Goal: Task Accomplishment & Management: Complete application form

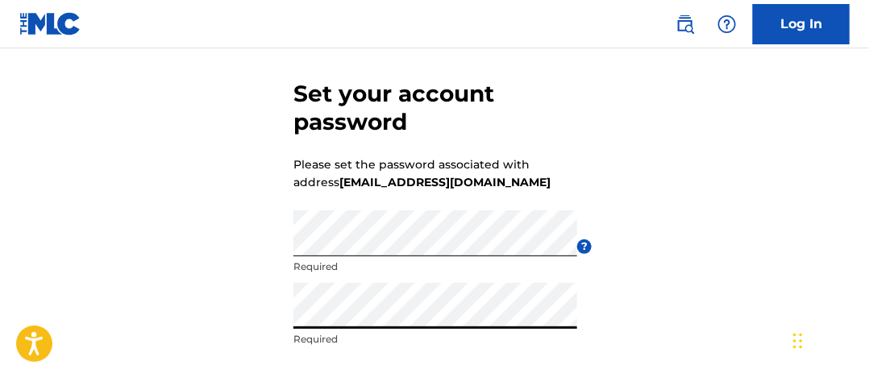
scroll to position [202, 0]
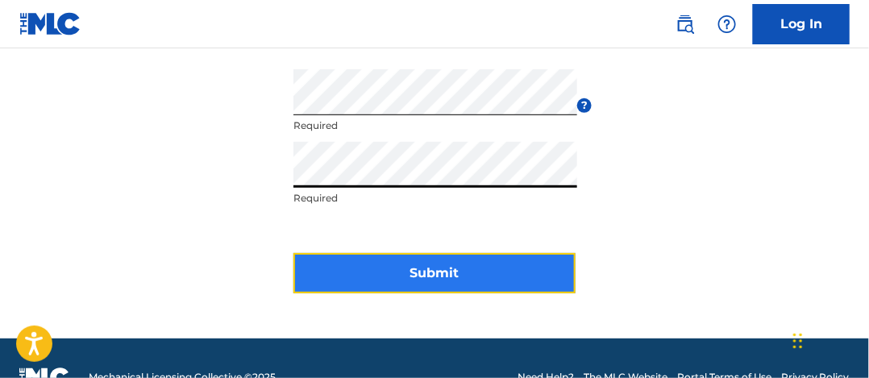
click at [456, 273] on button "Submit" at bounding box center [434, 273] width 282 height 40
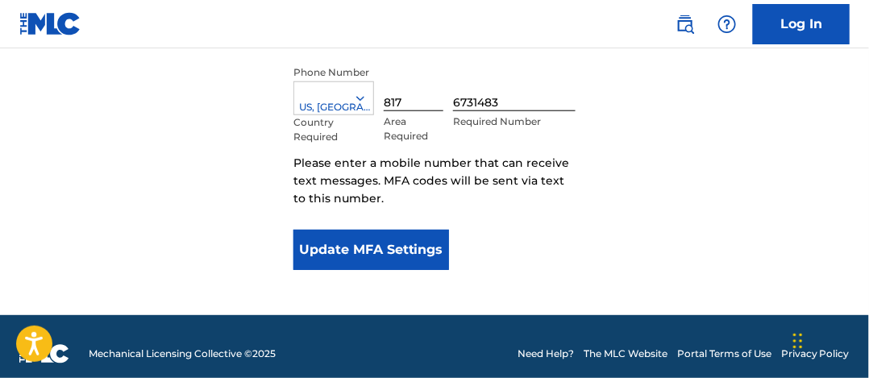
scroll to position [397, 0]
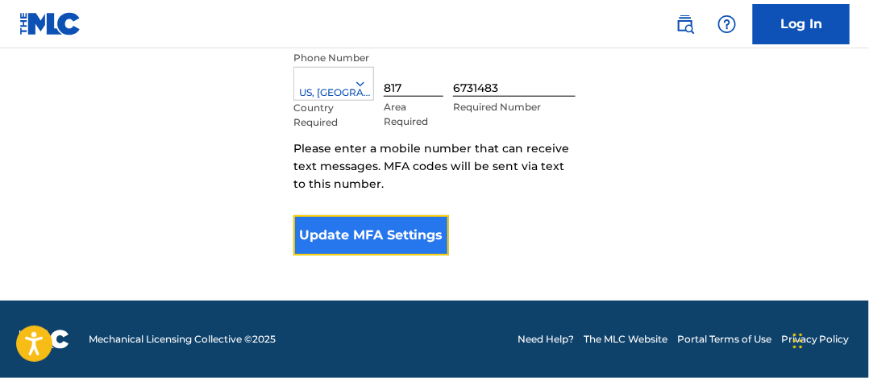
click at [352, 242] on button "Update MFA Settings" at bounding box center [371, 235] width 156 height 40
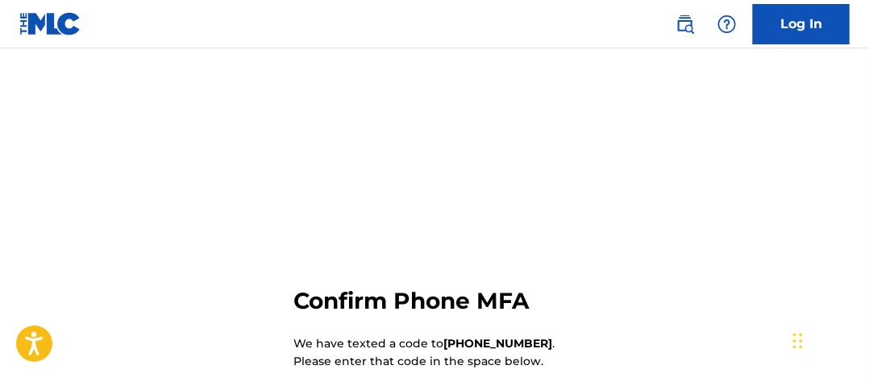
scroll to position [251, 0]
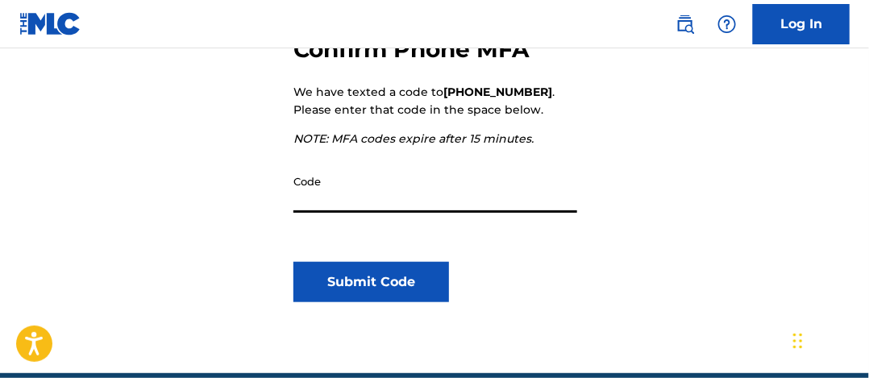
click at [322, 177] on input "Code" at bounding box center [435, 190] width 284 height 46
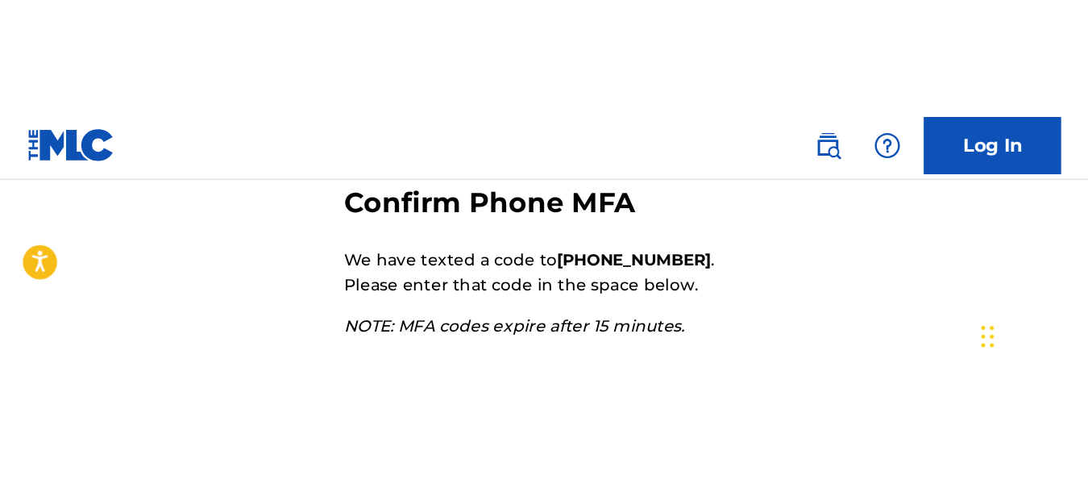
scroll to position [201, 0]
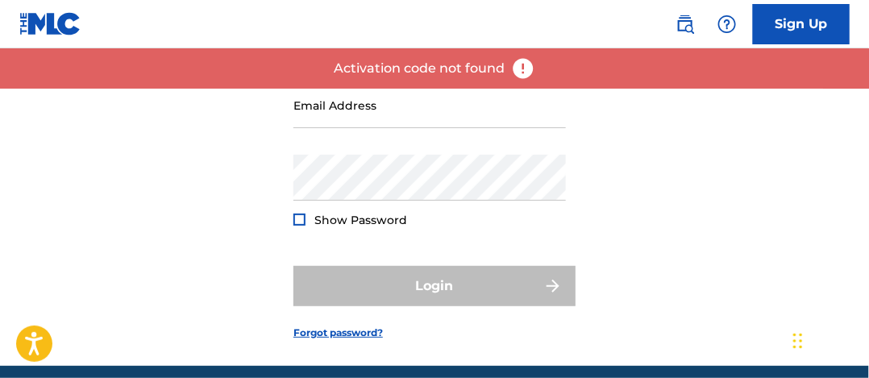
scroll to position [134, 0]
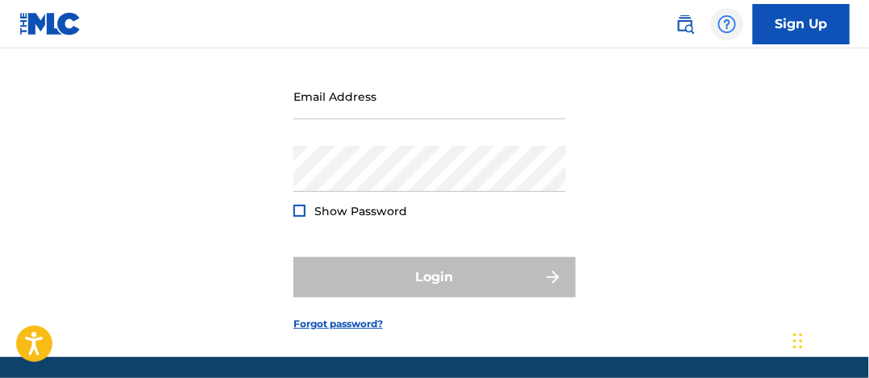
click at [724, 24] on img at bounding box center [726, 24] width 19 height 19
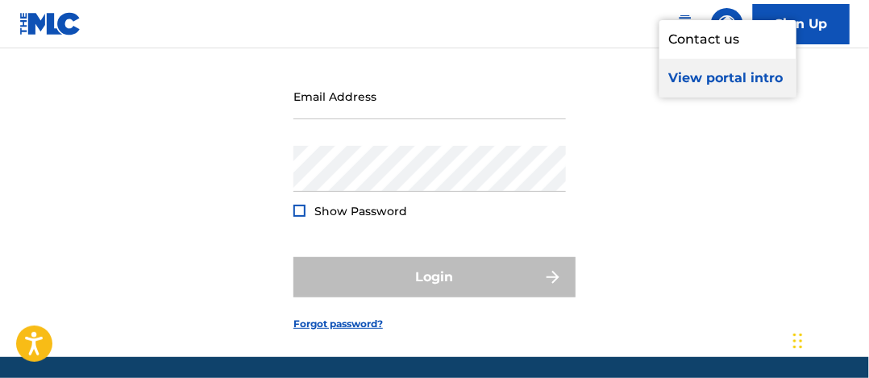
click at [690, 98] on p "View portal intro" at bounding box center [727, 78] width 137 height 39
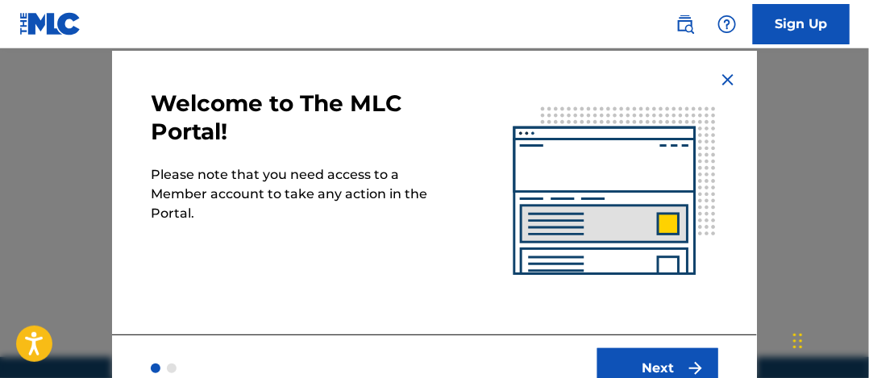
scroll to position [71, 0]
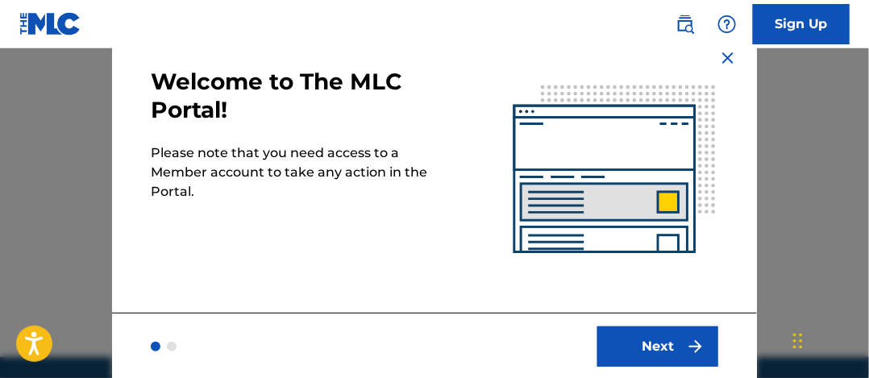
click at [718, 53] on img at bounding box center [727, 57] width 19 height 19
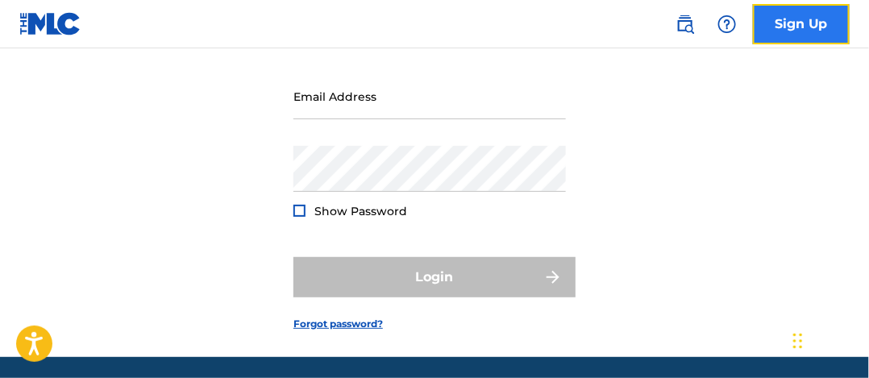
click at [798, 19] on link "Sign Up" at bounding box center [801, 24] width 97 height 40
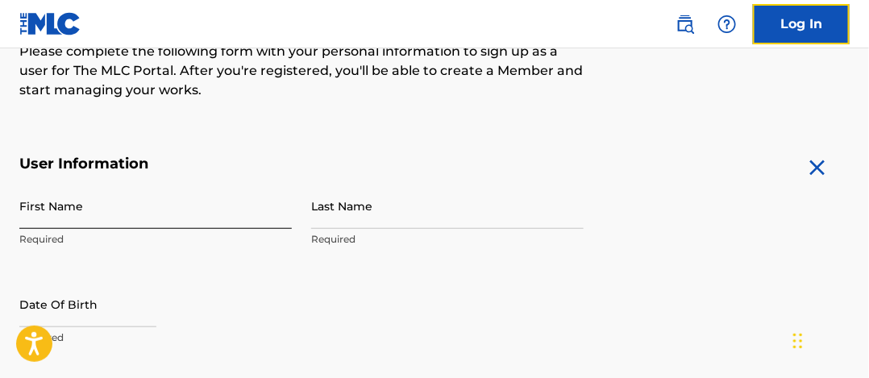
scroll to position [235, 0]
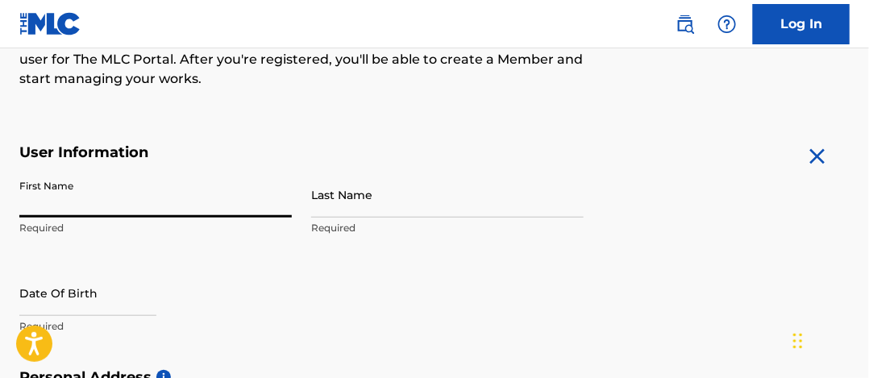
click at [149, 193] on input "First Name" at bounding box center [155, 195] width 272 height 46
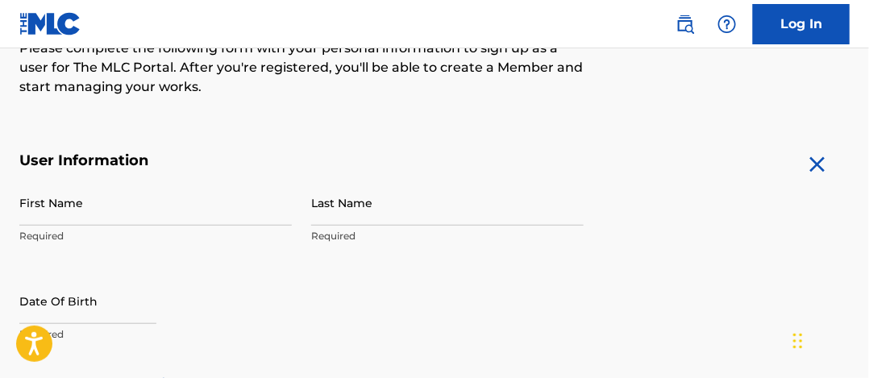
scroll to position [202, 0]
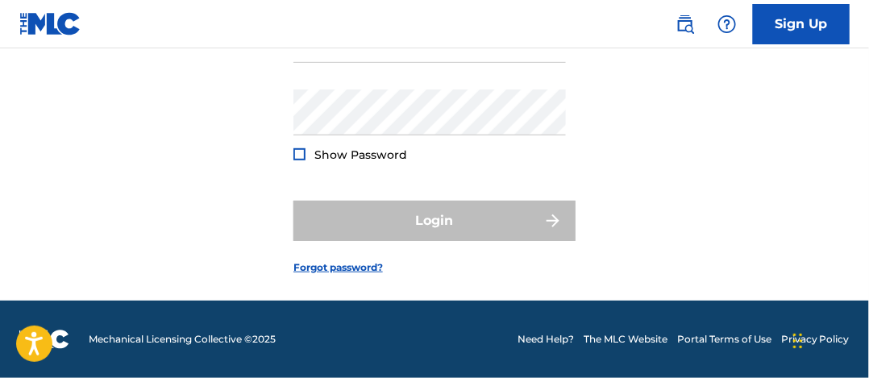
scroll to position [134, 0]
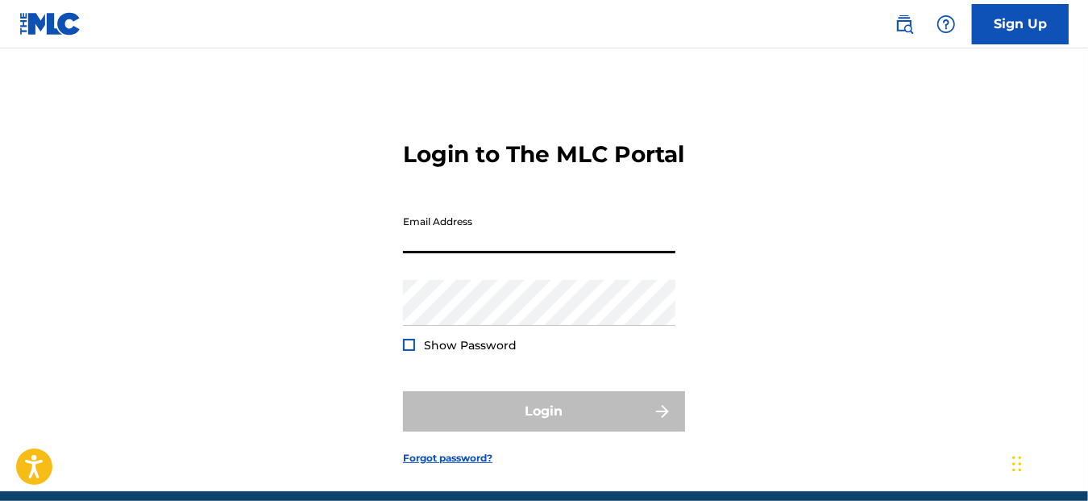
click at [500, 253] on input "Email Address" at bounding box center [539, 230] width 272 height 46
type input "[EMAIL_ADDRESS][DOMAIN_NAME]"
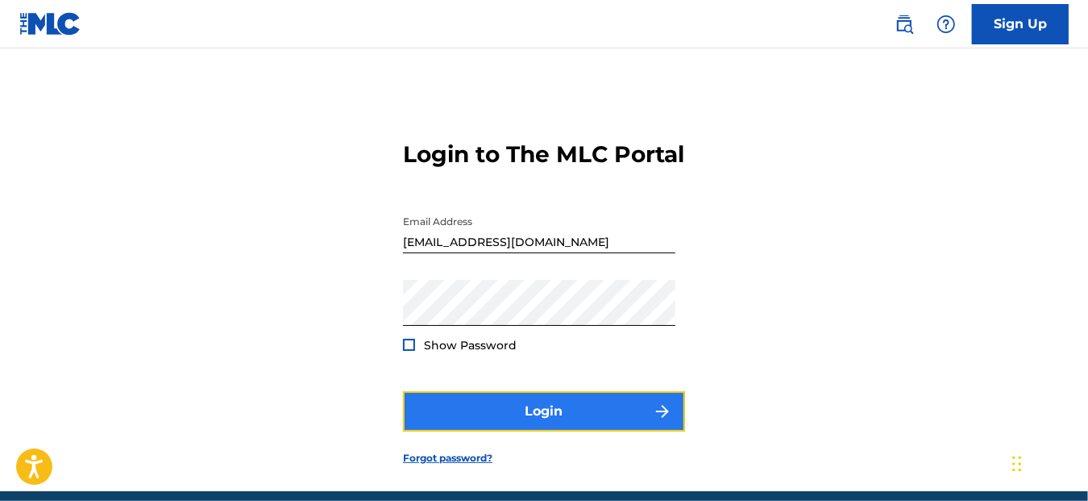
click at [503, 431] on button "Login" at bounding box center [544, 411] width 282 height 40
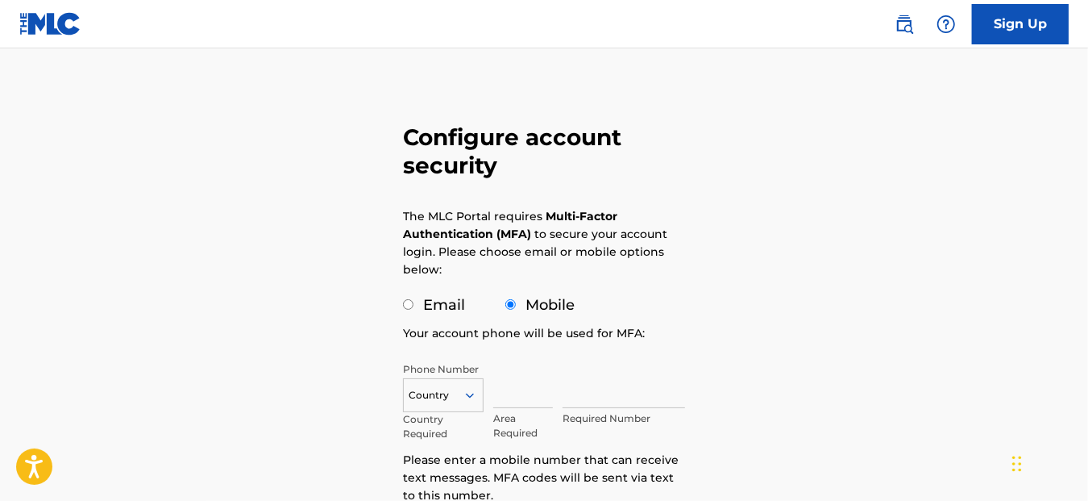
scroll to position [101, 0]
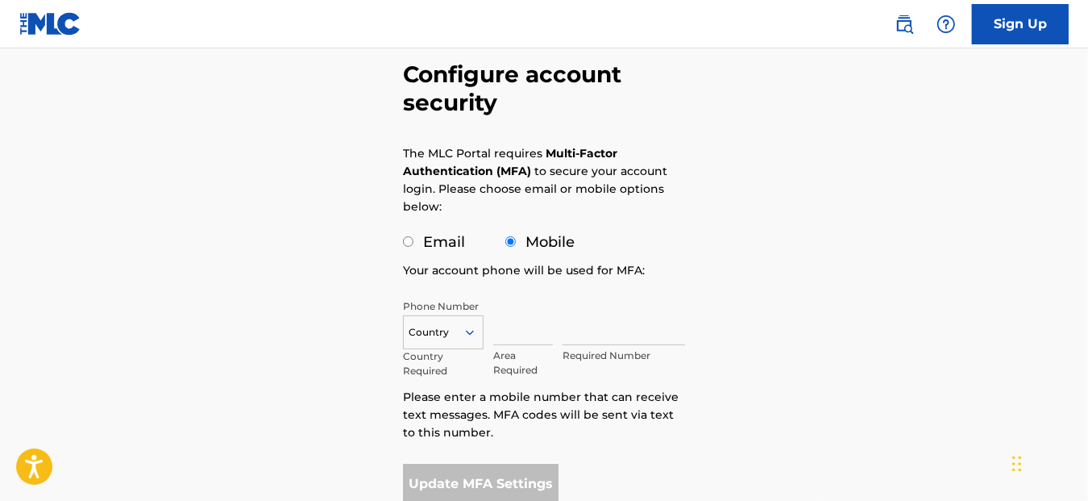
click at [422, 249] on div "Email" at bounding box center [434, 242] width 62 height 22
click at [409, 242] on input "Email" at bounding box center [408, 241] width 10 height 10
radio input "true"
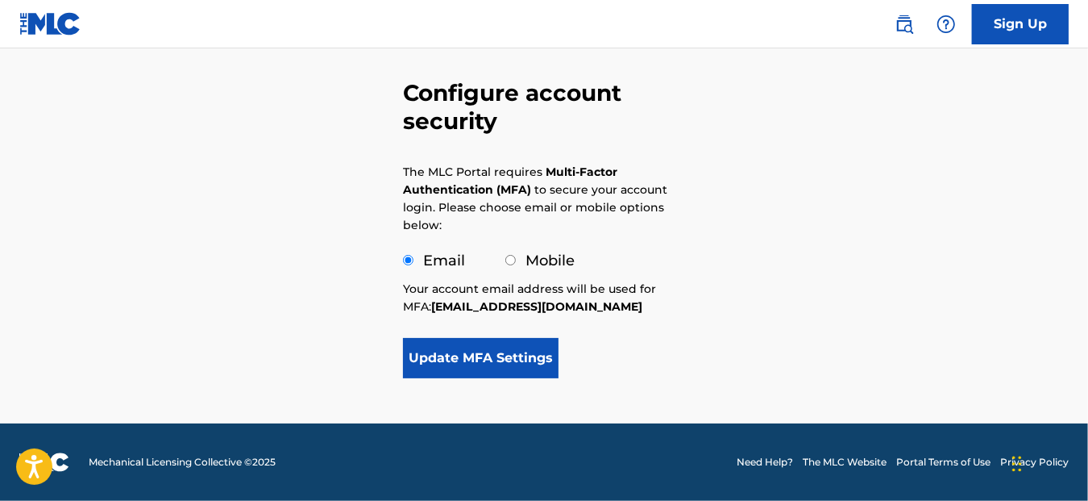
scroll to position [81, 0]
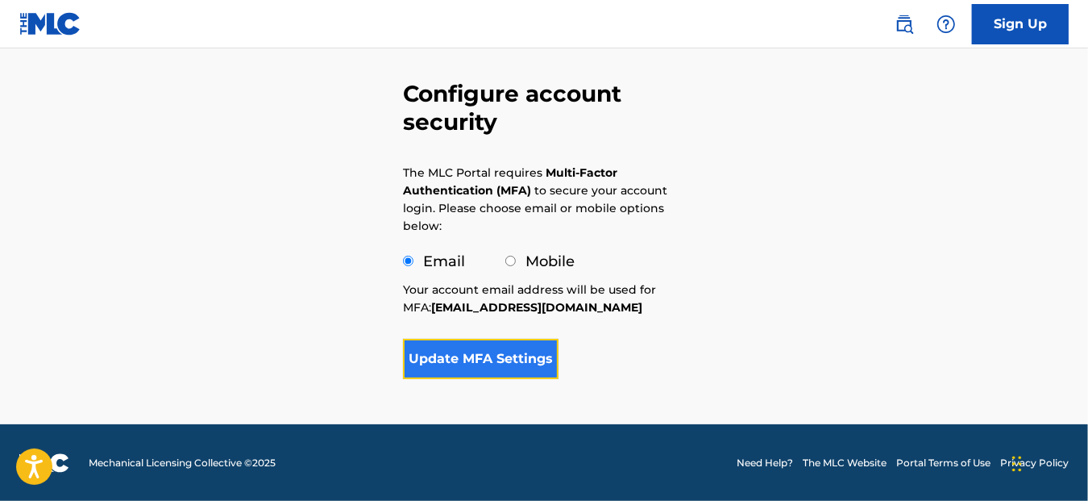
click at [484, 355] on button "Update MFA Settings" at bounding box center [481, 359] width 156 height 40
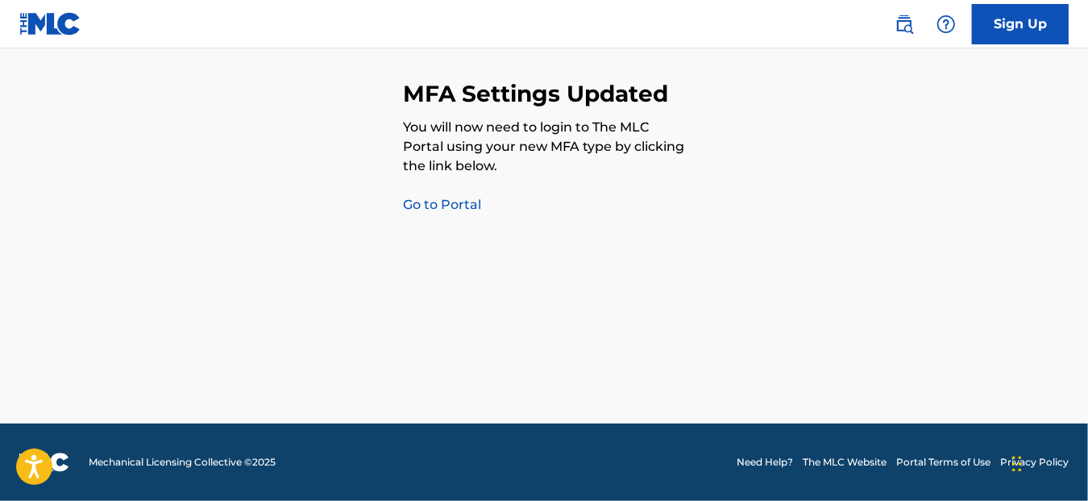
scroll to position [37, 0]
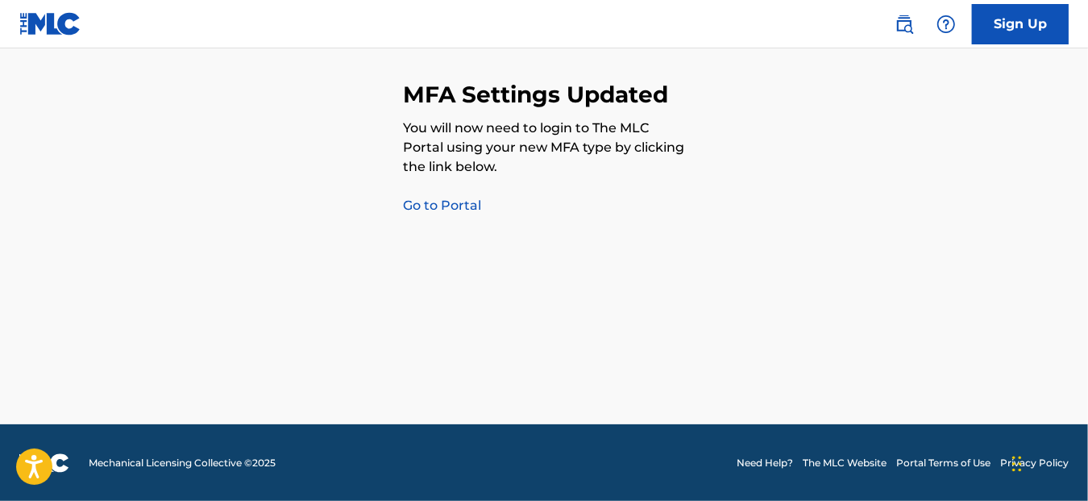
click at [447, 206] on link "Go to Portal" at bounding box center [442, 204] width 78 height 15
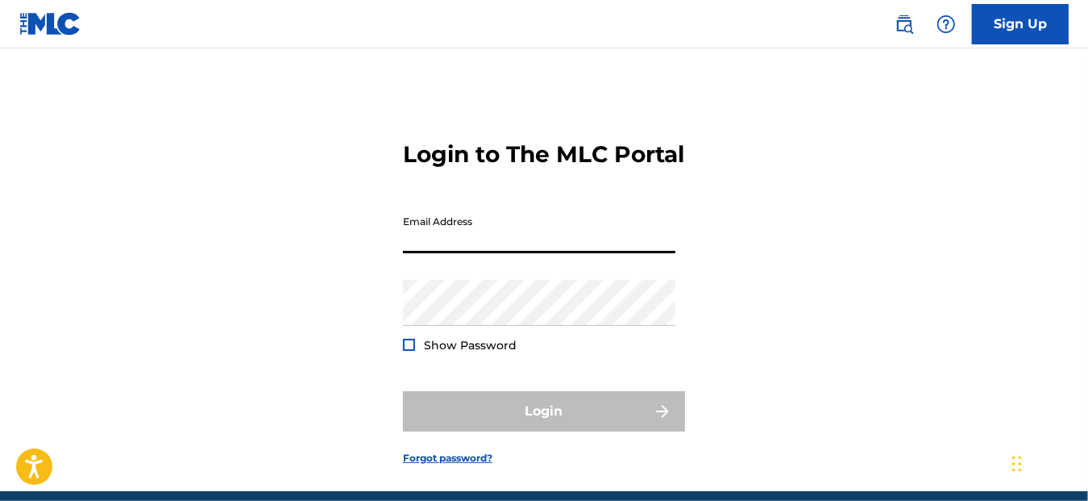
click at [453, 253] on input "Email Address" at bounding box center [539, 230] width 272 height 46
type input "[EMAIL_ADDRESS][DOMAIN_NAME]"
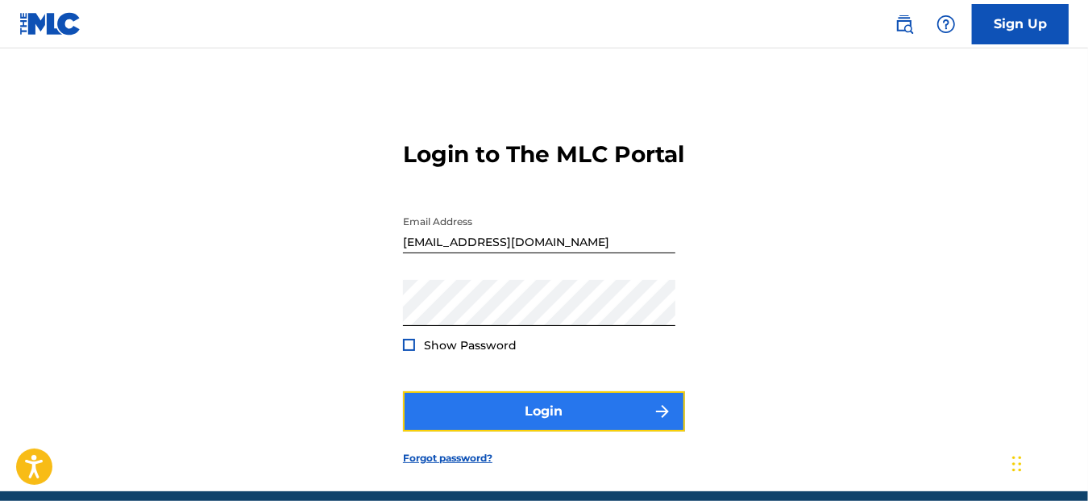
click at [499, 431] on button "Login" at bounding box center [544, 411] width 282 height 40
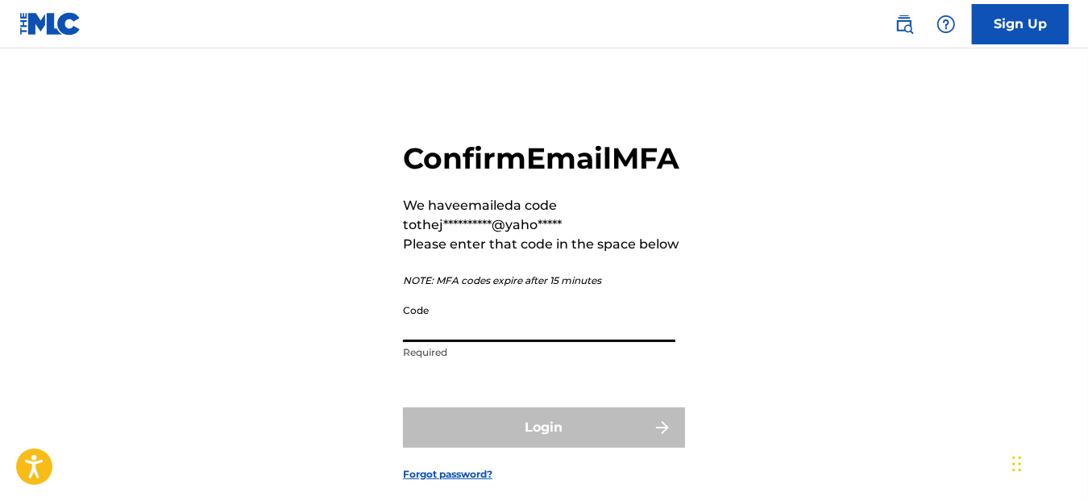
click at [513, 342] on input "Code" at bounding box center [539, 319] width 272 height 46
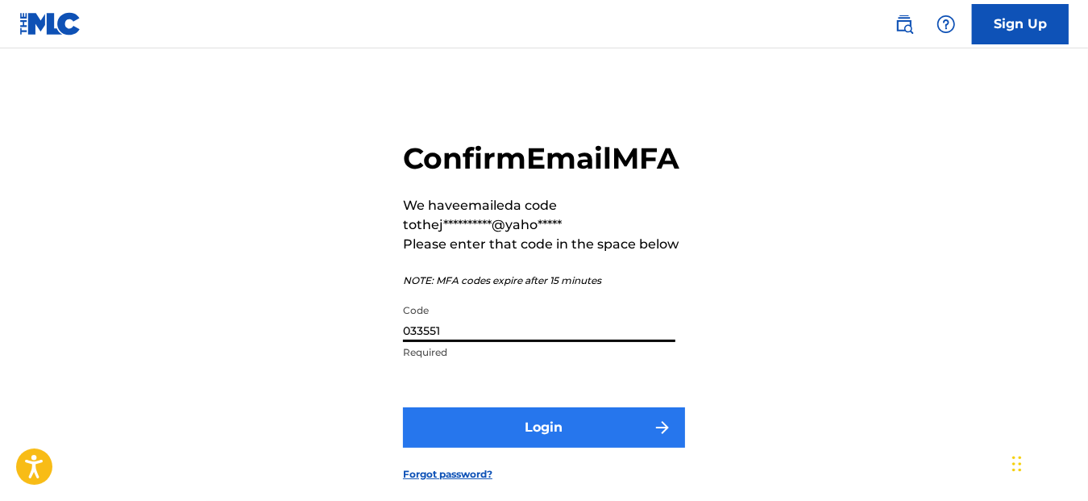
type input "033551"
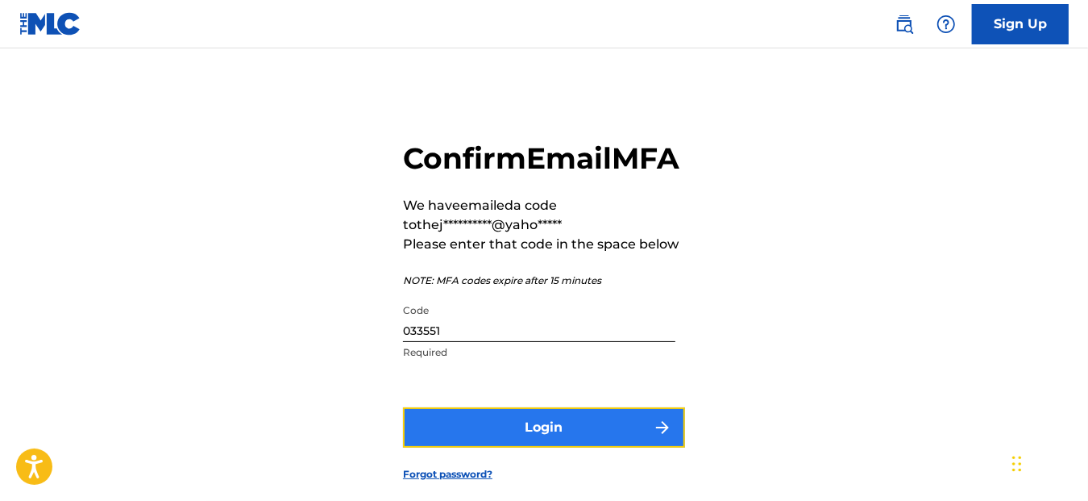
click at [530, 447] on button "Login" at bounding box center [544, 427] width 282 height 40
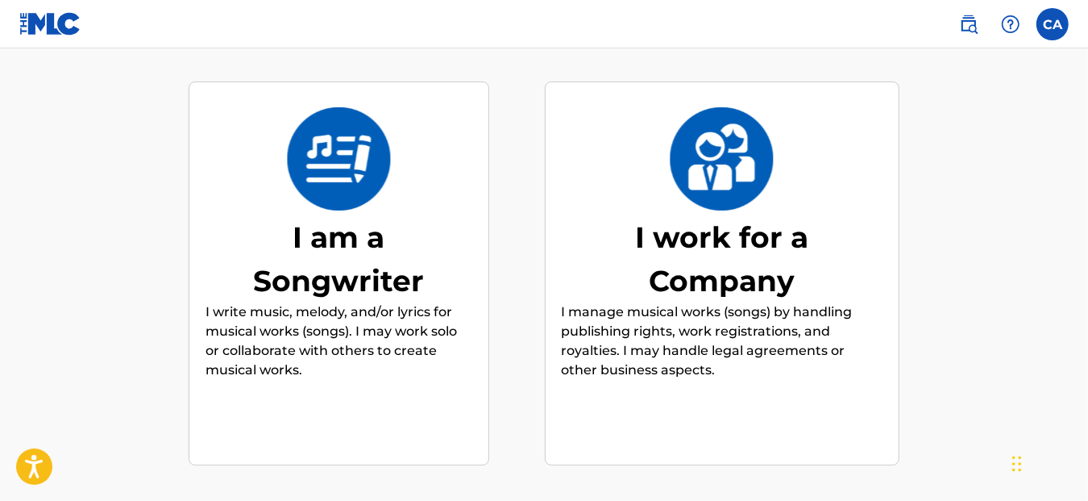
scroll to position [172, 0]
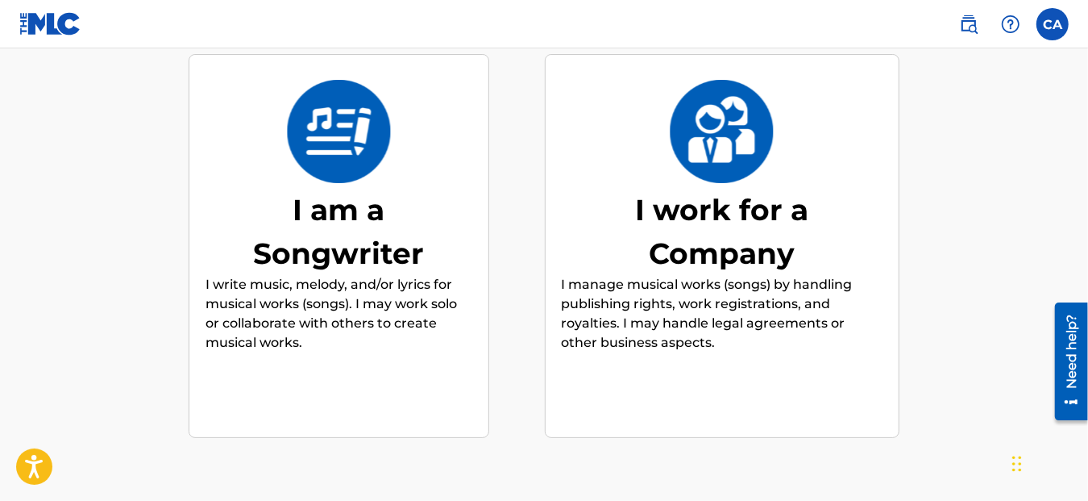
click at [340, 193] on div "I am a Songwriter" at bounding box center [339, 231] width 242 height 87
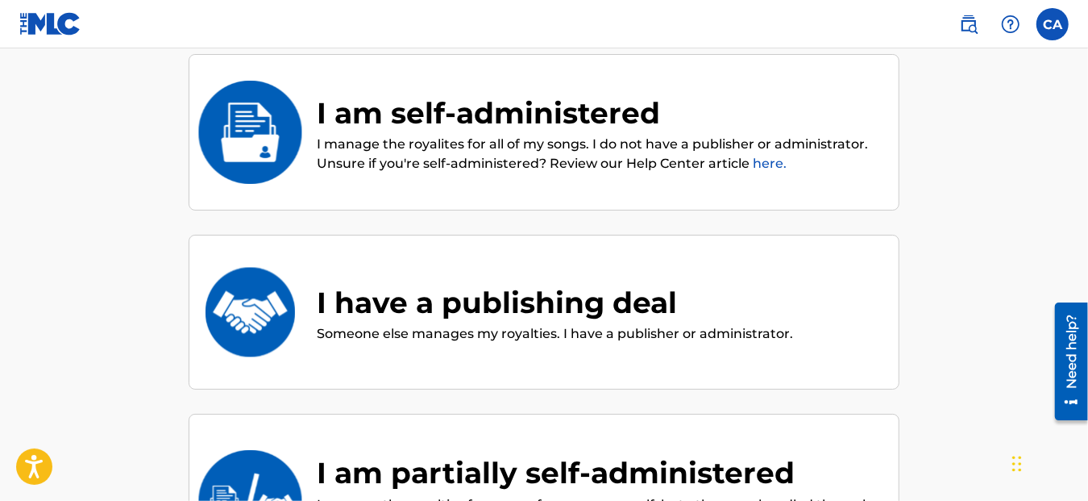
scroll to position [72, 0]
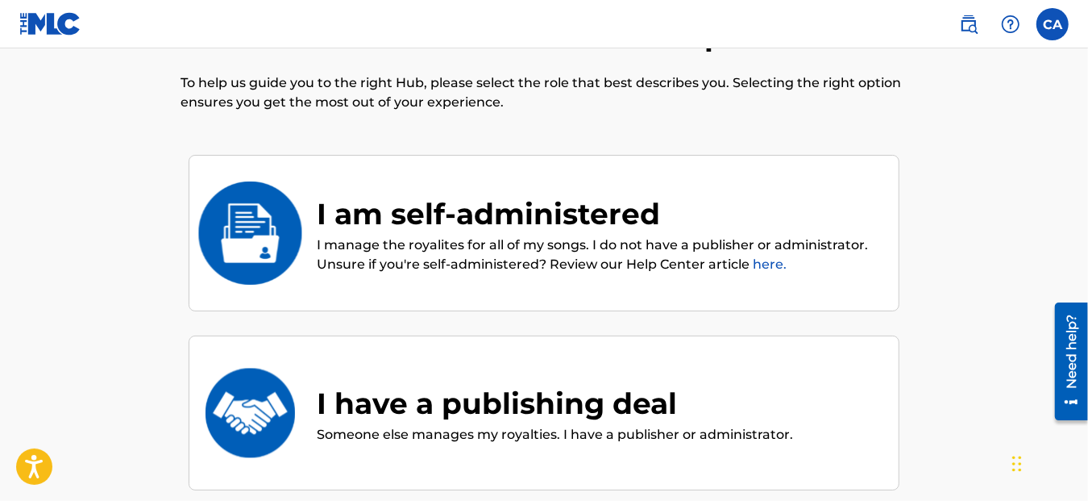
click at [374, 207] on div "I am self-administered" at bounding box center [600, 214] width 566 height 44
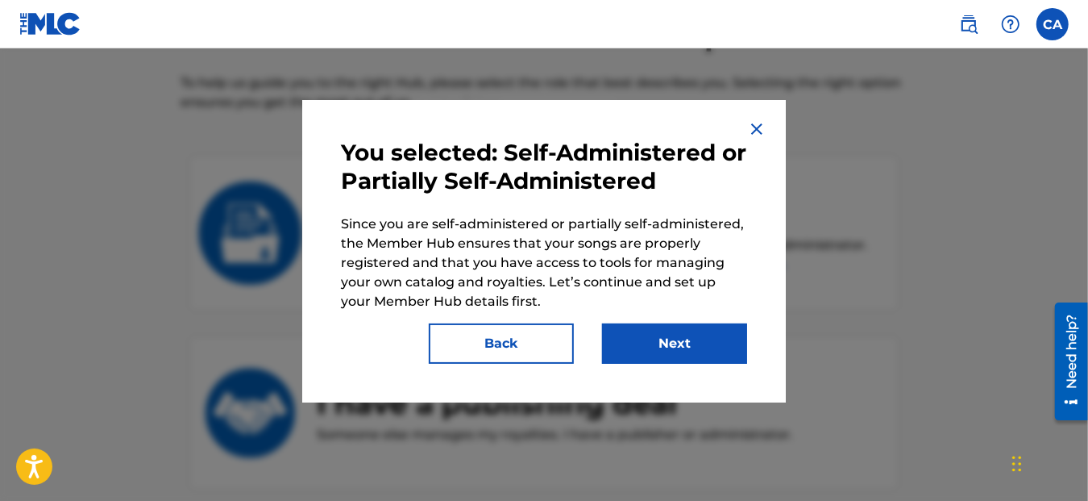
click at [649, 439] on div at bounding box center [544, 298] width 1088 height 501
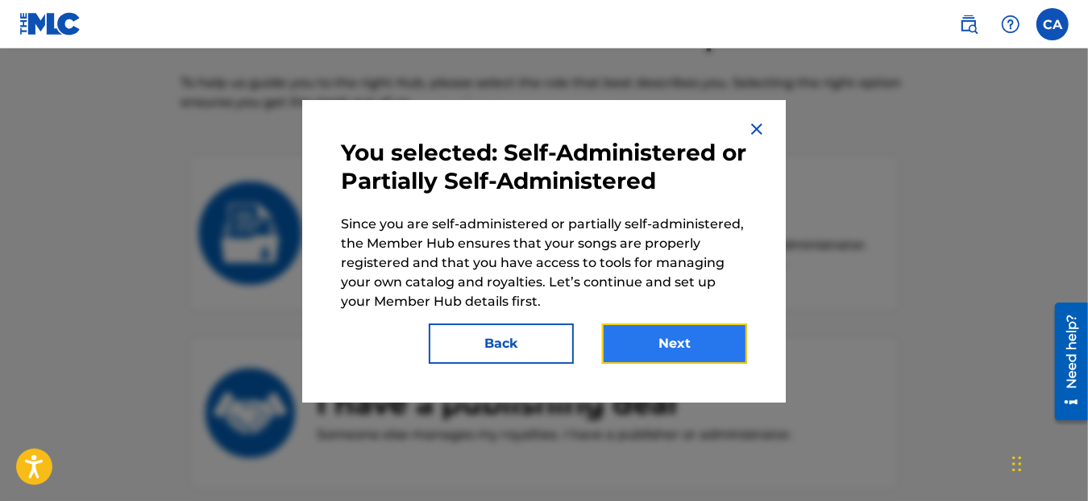
click at [679, 347] on button "Next" at bounding box center [674, 343] width 145 height 40
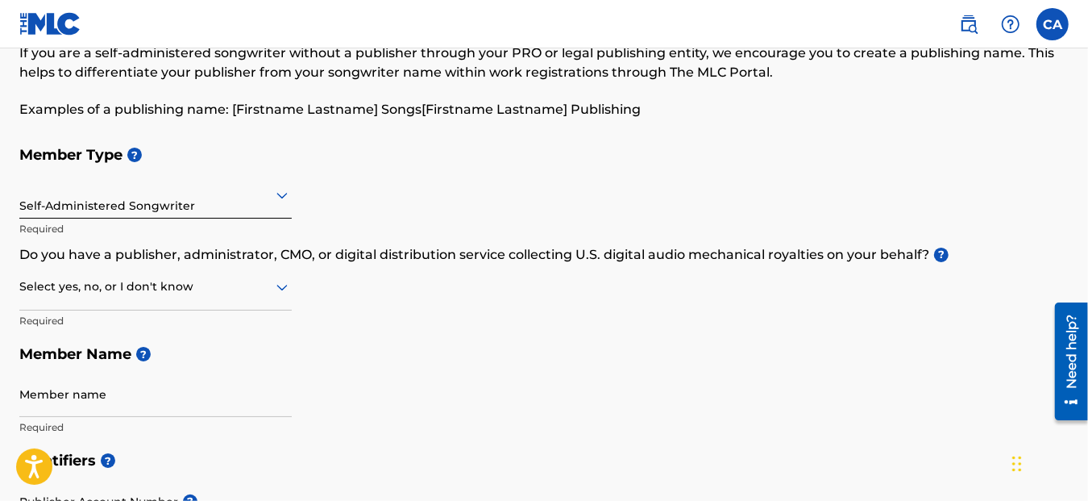
scroll to position [101, 0]
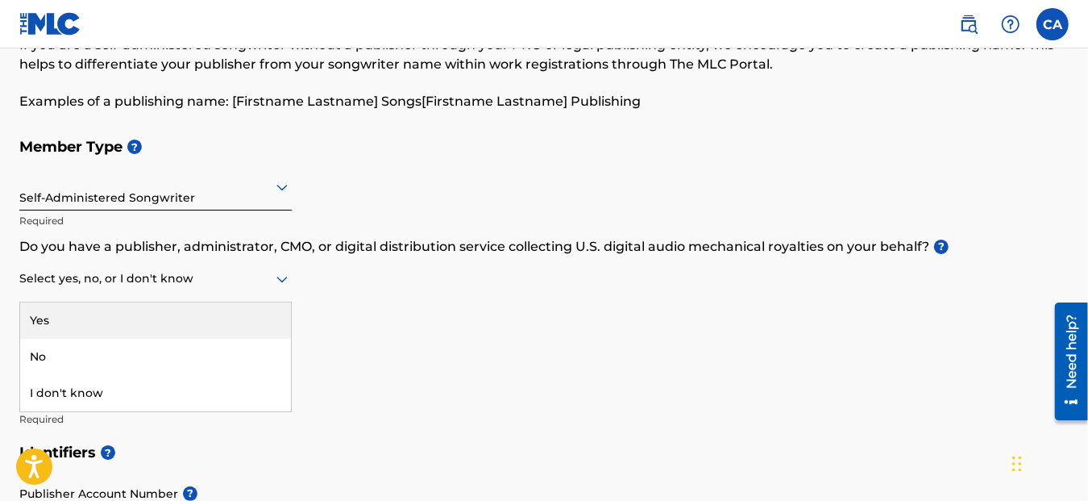
click at [258, 276] on div at bounding box center [155, 278] width 272 height 20
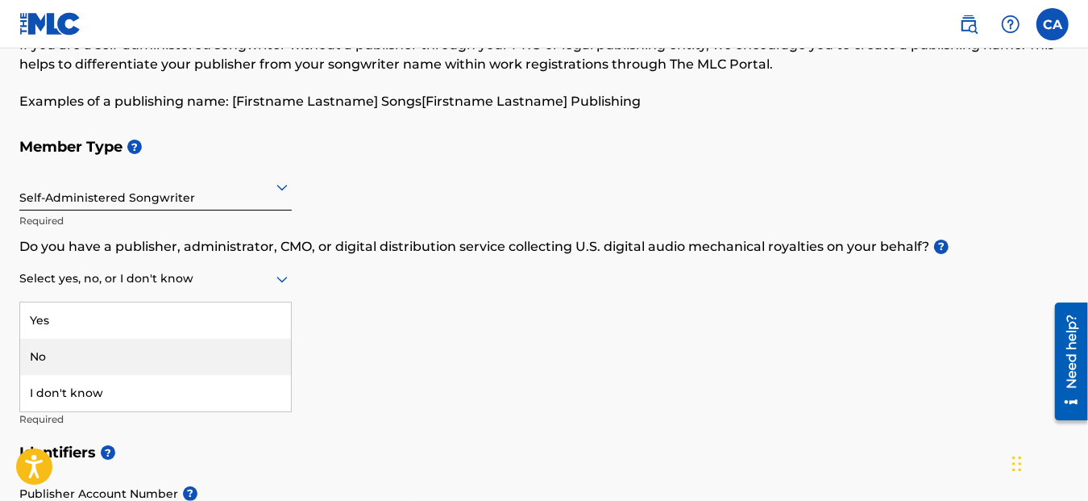
click at [127, 355] on div "No" at bounding box center [155, 357] width 271 height 36
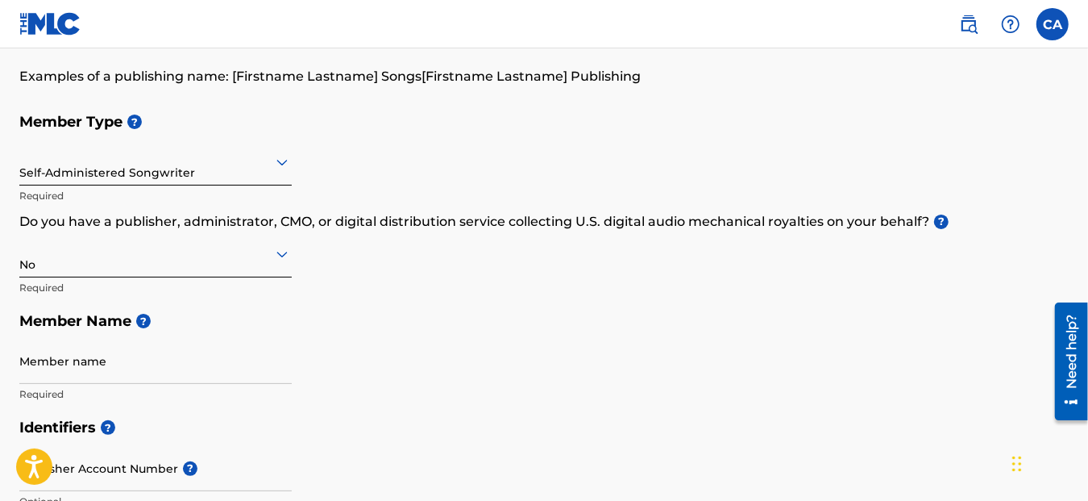
scroll to position [168, 0]
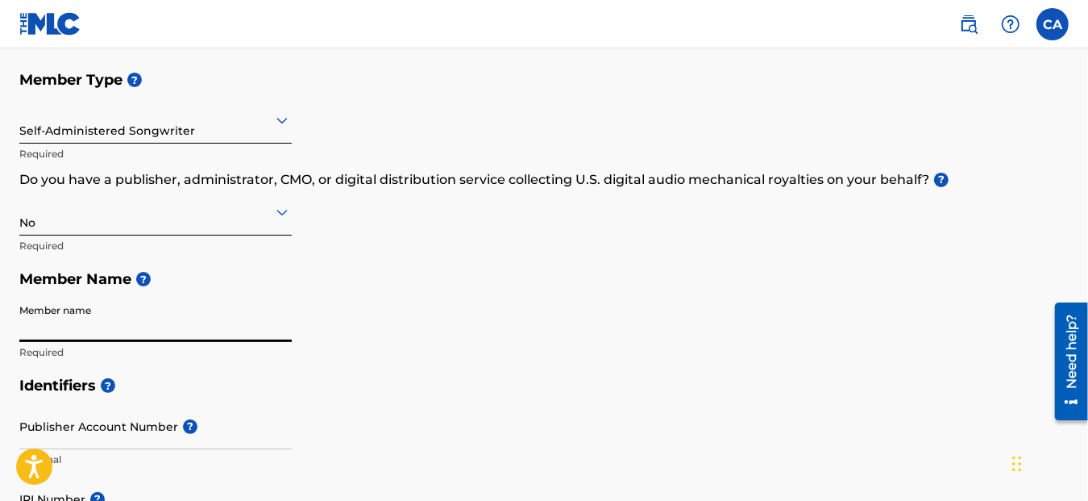
click at [69, 319] on input "Member name" at bounding box center [155, 319] width 272 height 46
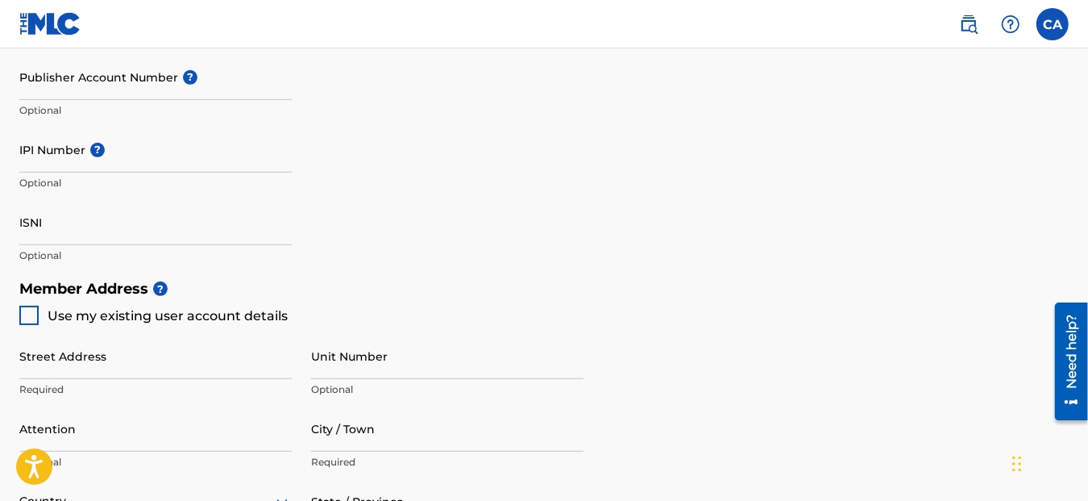
scroll to position [537, 0]
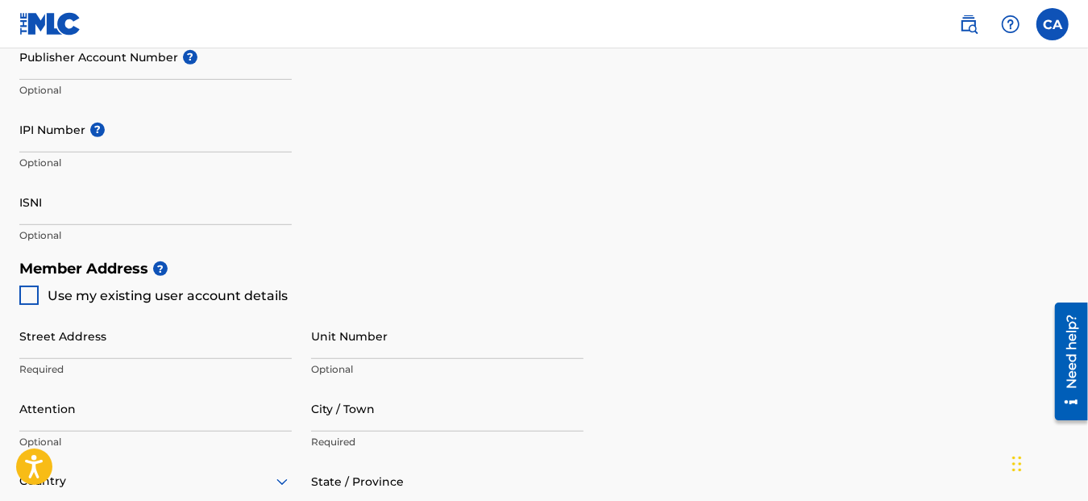
type input "The [PERSON_NAME] Nature"
click at [24, 298] on div at bounding box center [28, 294] width 19 height 19
type input "545 Paintbrush Trail"
type input "[GEOGRAPHIC_DATA], [GEOGRAPHIC_DATA]"
type input "78644"
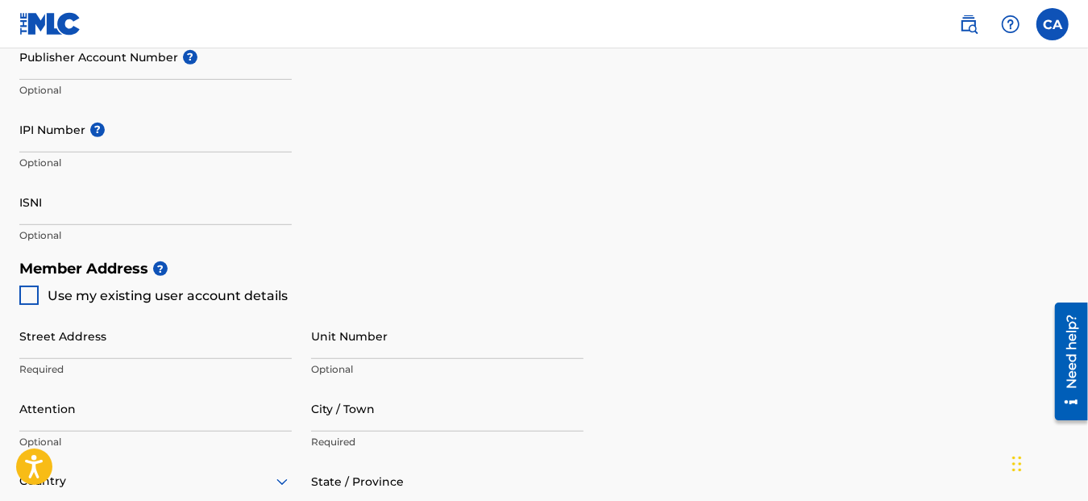
type input "817"
type input "6731483"
type input "[EMAIL_ADDRESS][DOMAIN_NAME]"
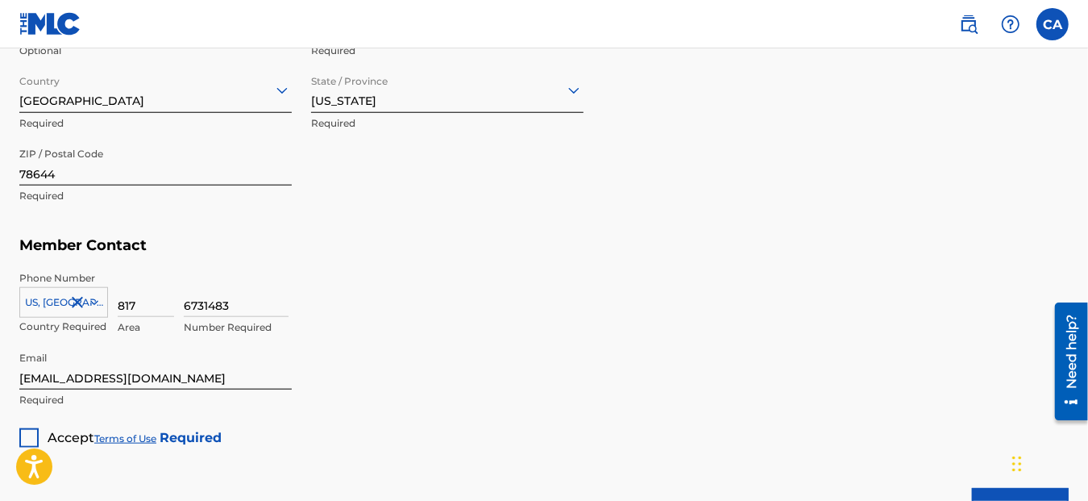
scroll to position [940, 0]
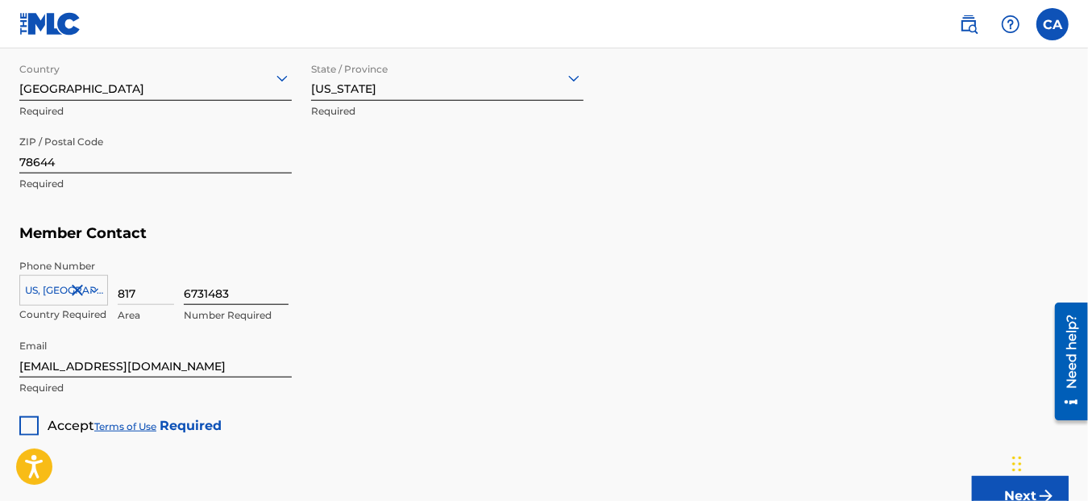
click at [249, 296] on input "6731483" at bounding box center [236, 282] width 105 height 46
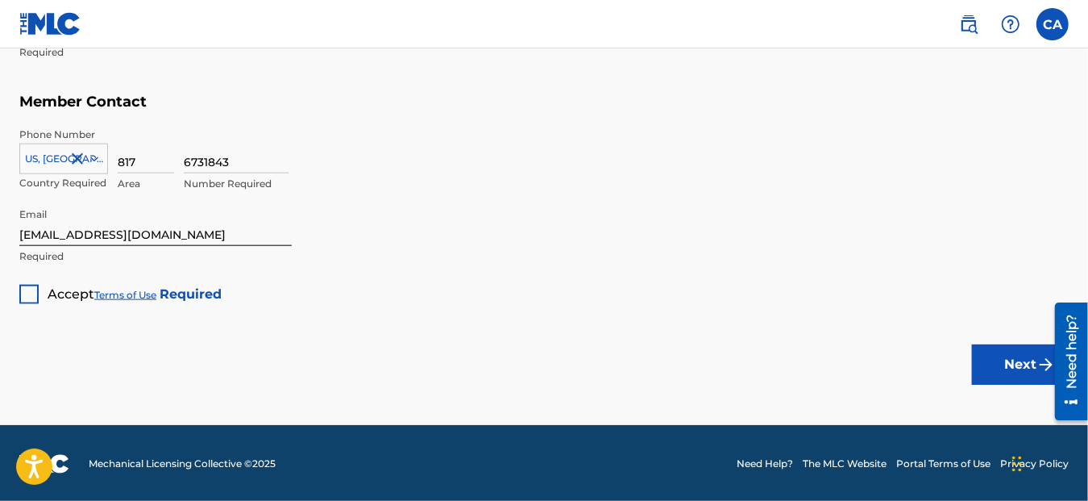
scroll to position [1071, 0]
type input "6731843"
click at [31, 291] on div at bounding box center [28, 294] width 19 height 19
click at [1023, 360] on button "Next" at bounding box center [1020, 364] width 97 height 40
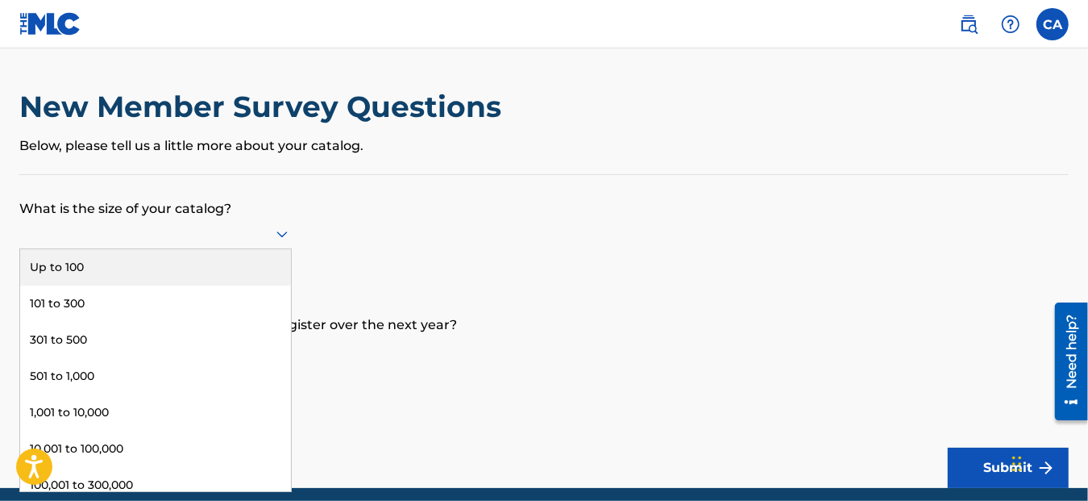
click at [231, 221] on div at bounding box center [155, 233] width 272 height 31
click at [172, 260] on div "Up to 100" at bounding box center [155, 267] width 271 height 36
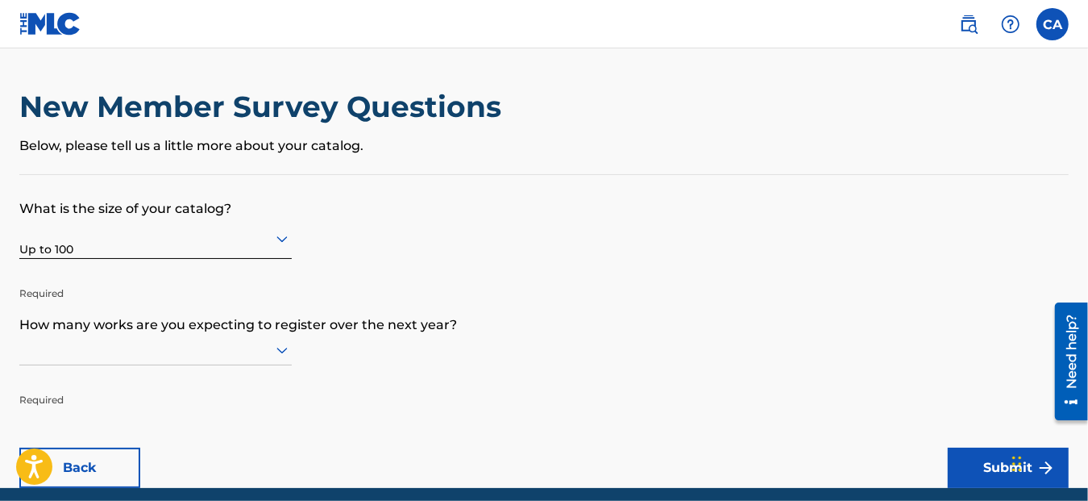
scroll to position [64, 0]
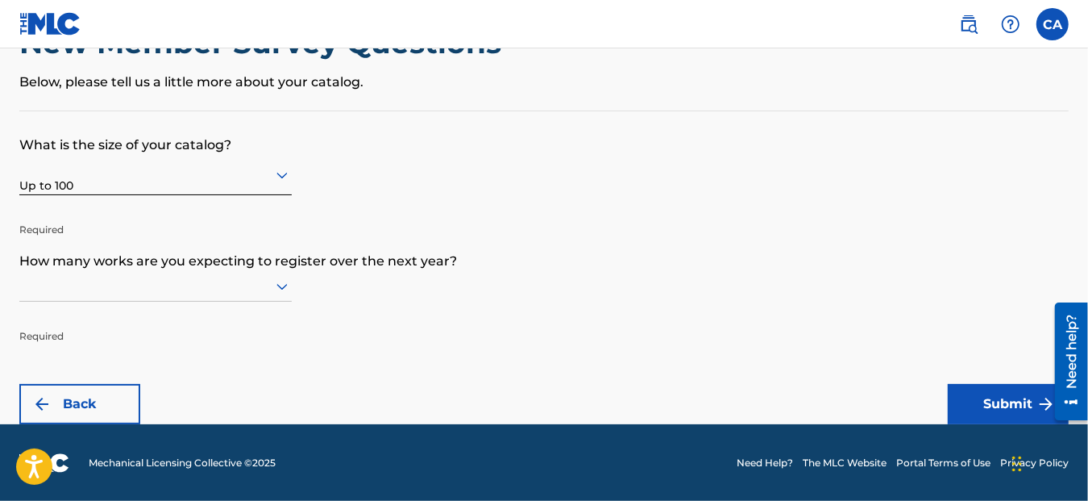
click at [280, 301] on div at bounding box center [155, 286] width 272 height 31
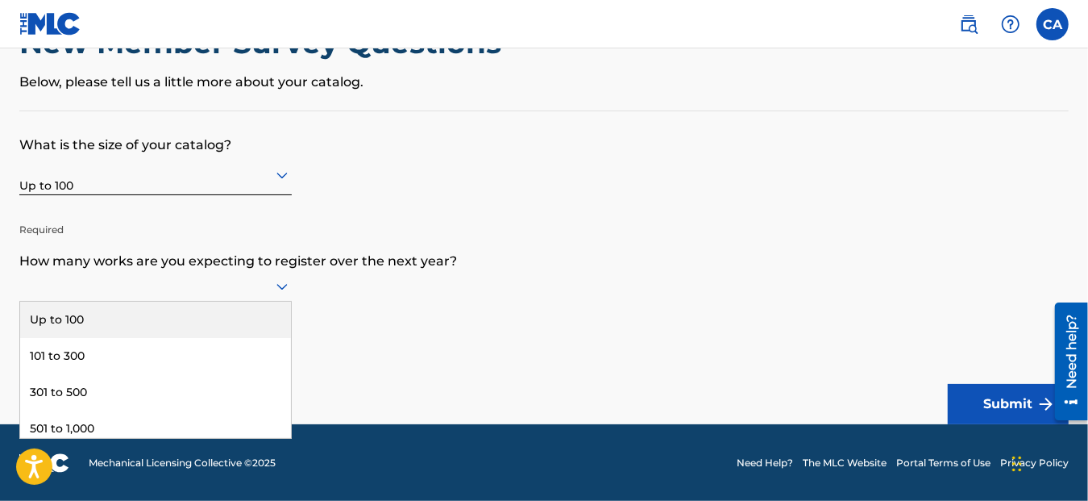
click at [173, 320] on div "Up to 100" at bounding box center [155, 319] width 271 height 36
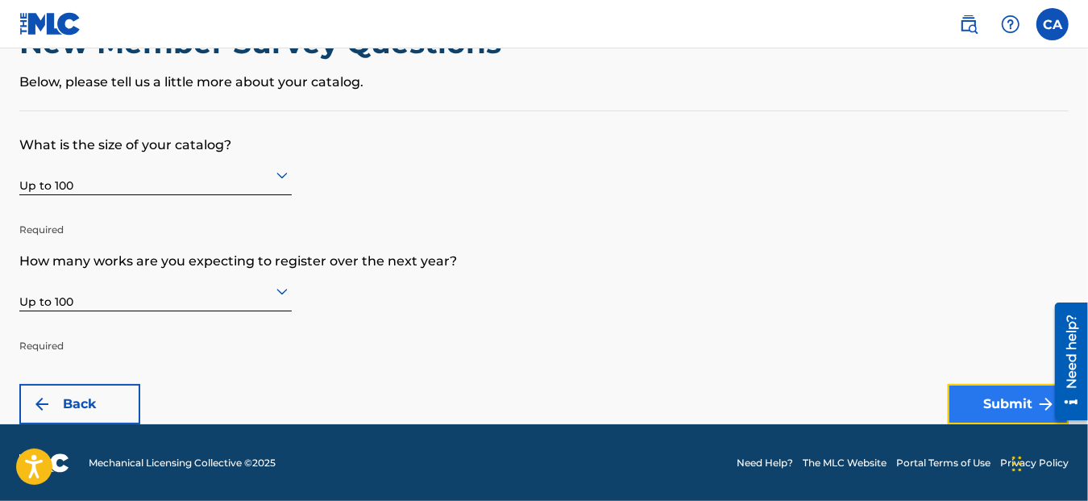
click at [970, 393] on button "Submit" at bounding box center [1008, 404] width 121 height 40
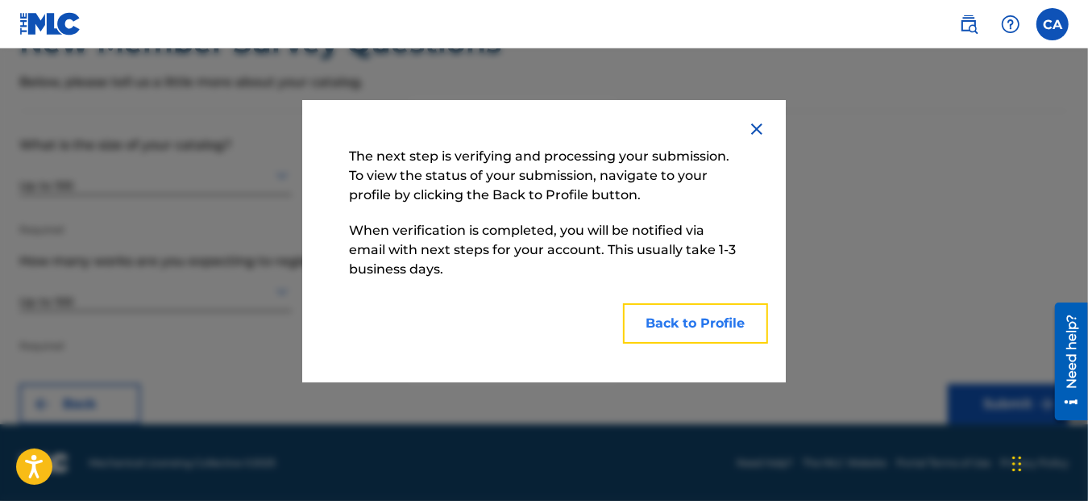
click at [685, 314] on button "Back to Profile" at bounding box center [695, 323] width 145 height 40
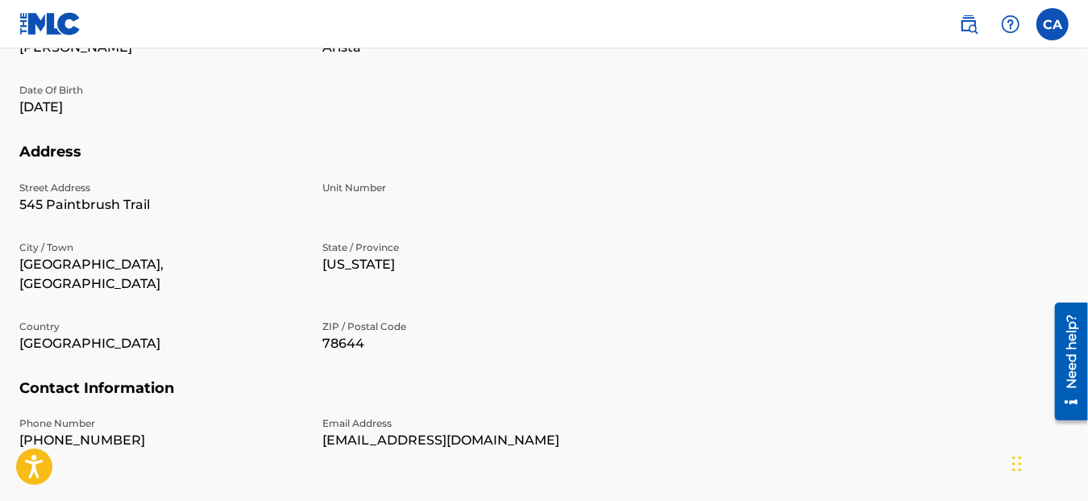
scroll to position [583, 0]
